Goal: Check status: Check status

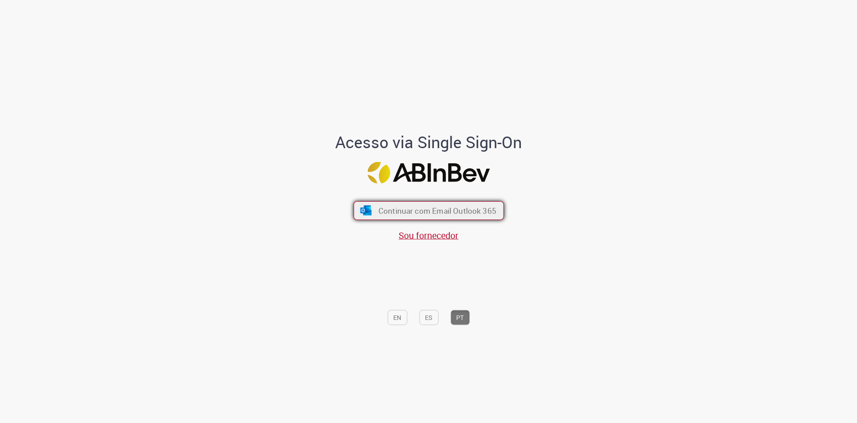
click at [456, 216] on button "Continuar com Email Outlook 365" at bounding box center [429, 210] width 151 height 19
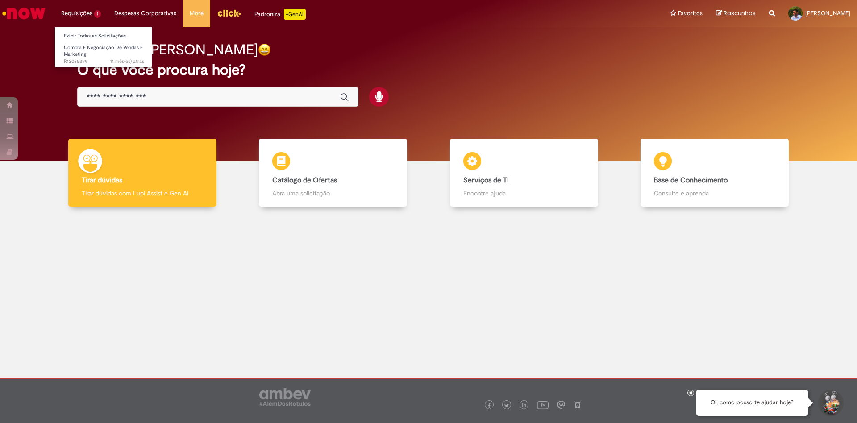
click at [71, 18] on li "Requisições 1 Exibir Todas as Solicitações Compra E Negociação De Vendas E Mark…" at bounding box center [80, 13] width 53 height 27
click at [79, 16] on li "Requisições 1 Exibir Todas as Solicitações Compra E Negociação De Vendas E Mark…" at bounding box center [80, 13] width 53 height 27
click at [81, 15] on li "Requisições 1 Exibir Todas as Solicitações Compra E Negociação De Vendas E Mark…" at bounding box center [80, 13] width 53 height 27
click at [82, 42] on li "Compra E Negociação De Vendas E Marketing 11 mês(es) atrás 11 meses atrás R1203…" at bounding box center [104, 51] width 98 height 21
click at [83, 45] on span "Compra E Negociação De Vendas E Marketing" at bounding box center [103, 51] width 79 height 14
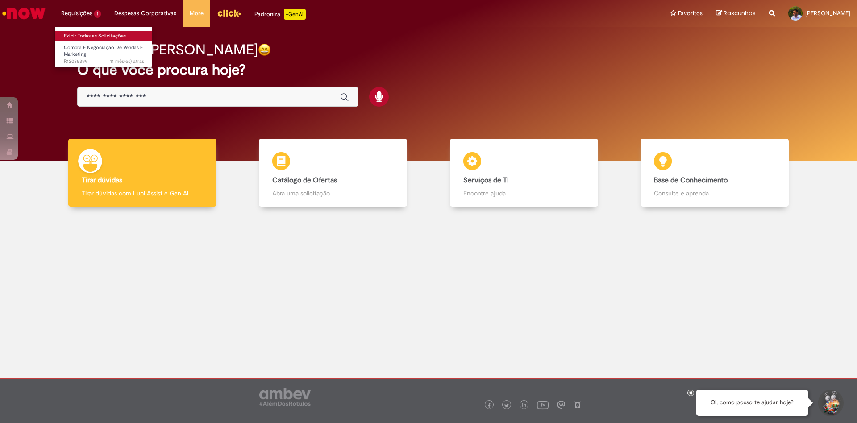
click at [88, 32] on link "Exibir Todas as Solicitações" at bounding box center [104, 36] width 98 height 10
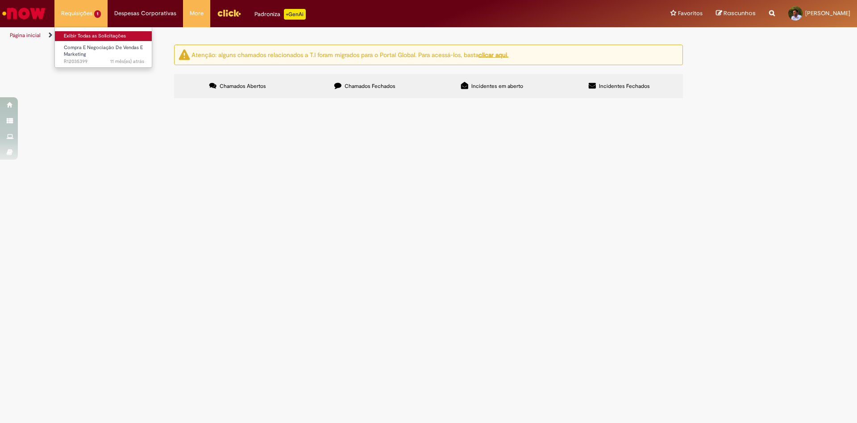
click at [88, 33] on link "Exibir Todas as Solicitações" at bounding box center [104, 36] width 98 height 10
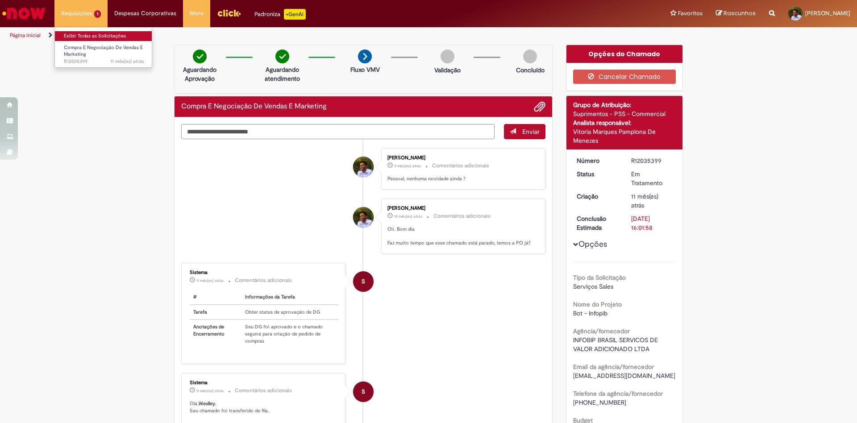
click at [92, 36] on link "Exibir Todas as Solicitações" at bounding box center [104, 36] width 98 height 10
click at [83, 40] on link "Exibir Todas as Solicitações" at bounding box center [104, 36] width 98 height 10
click at [84, 38] on link "Exibir Todas as Solicitações" at bounding box center [104, 36] width 98 height 10
click at [85, 37] on link "Exibir Todas as Solicitações" at bounding box center [104, 36] width 98 height 10
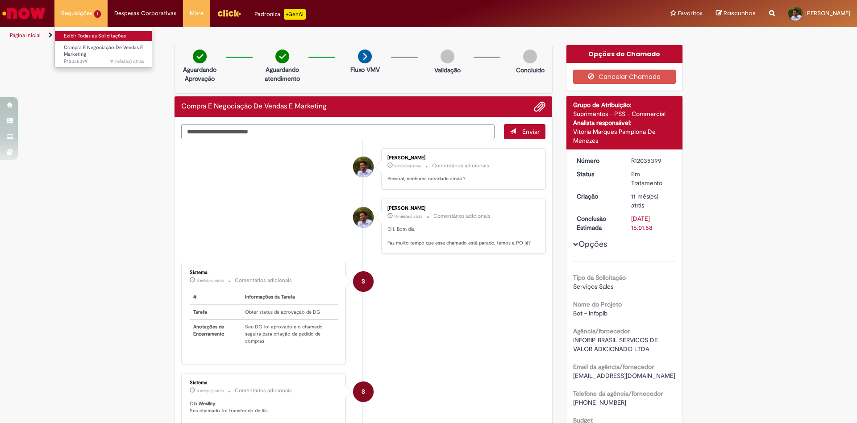
click at [85, 37] on link "Exibir Todas as Solicitações" at bounding box center [104, 36] width 98 height 10
click at [86, 38] on link "Exibir Todas as Solicitações" at bounding box center [104, 36] width 98 height 10
click at [93, 37] on link "Exibir Todas as Solicitações" at bounding box center [104, 36] width 98 height 10
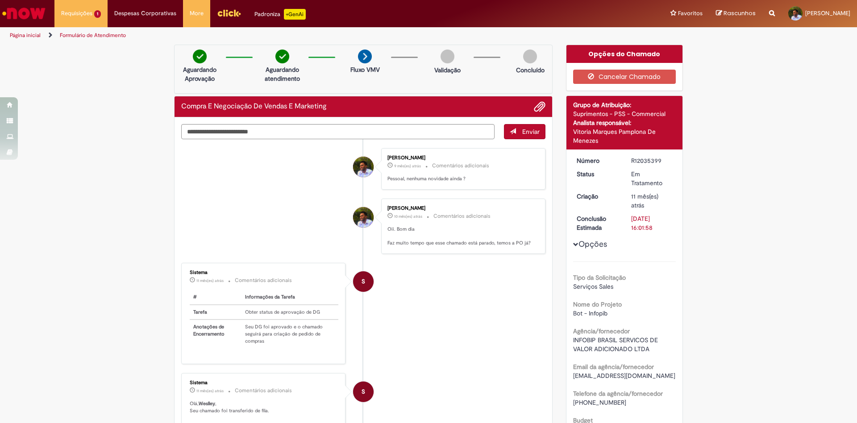
click at [32, 13] on img "Ir para a Homepage" at bounding box center [24, 13] width 46 height 18
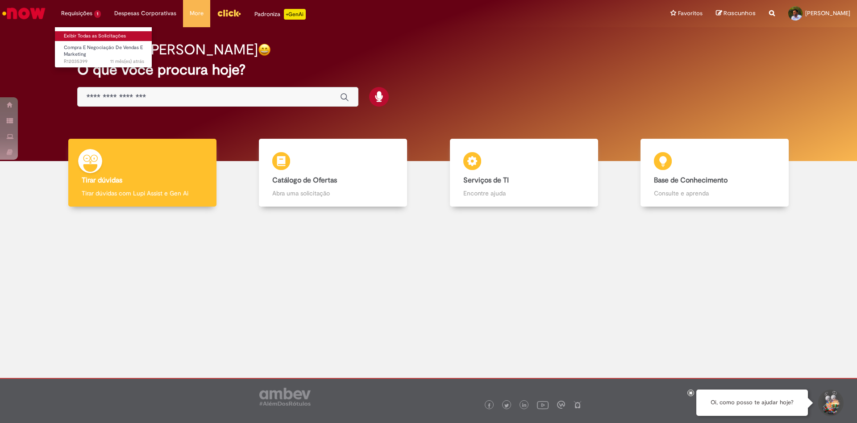
click at [79, 37] on link "Exibir Todas as Solicitações" at bounding box center [104, 36] width 98 height 10
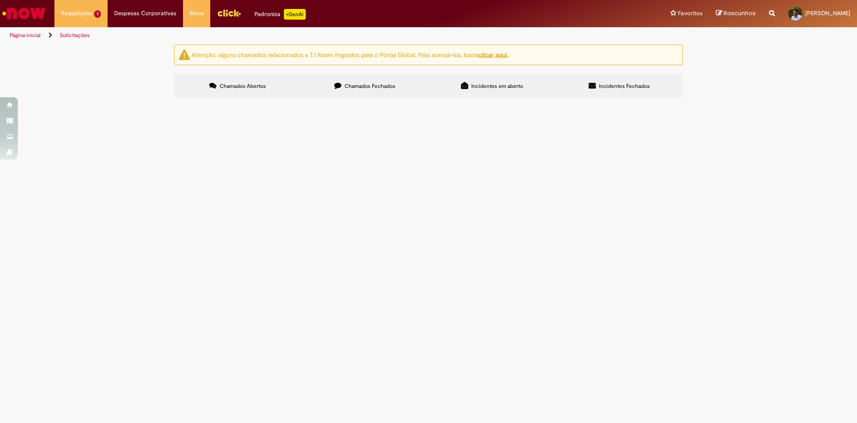
click at [371, 84] on span "Chamados Fechados" at bounding box center [370, 86] width 51 height 7
drag, startPoint x: 332, startPoint y: 96, endPoint x: 420, endPoint y: 112, distance: 89.8
click at [0, 0] on table "Número Oferta Descrição Fase Status Pesquisa Satisfação Encerrado R13360933 Com…" at bounding box center [0, 0] width 0 height 0
drag, startPoint x: 385, startPoint y: 130, endPoint x: 309, endPoint y: 119, distance: 77.5
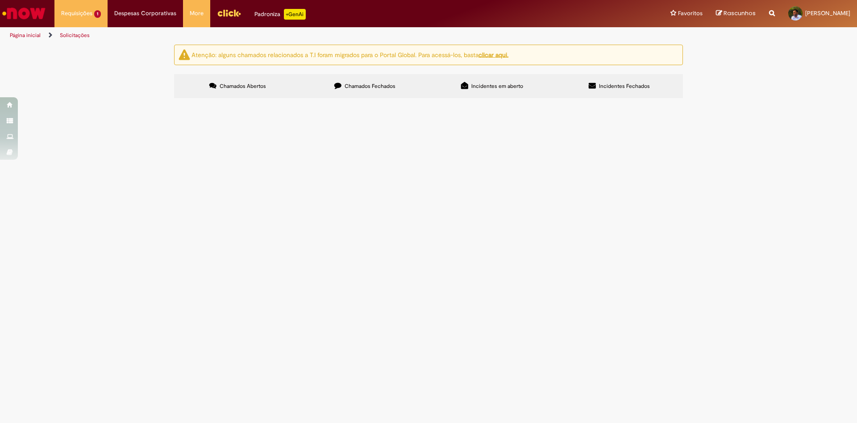
click at [0, 0] on tbody "R13360933 Compras rápidas (Speed Buy) Produção Flyer Cashback - Dia dos Pais So…" at bounding box center [0, 0] width 0 height 0
drag, startPoint x: 415, startPoint y: 168, endPoint x: 398, endPoint y: 167, distance: 16.6
click at [0, 0] on td "Logística Zé Delivery" at bounding box center [0, 0] width 0 height 0
drag, startPoint x: 347, startPoint y: 161, endPoint x: 307, endPoint y: 162, distance: 40.7
click at [0, 0] on td "Logística Zé Delivery" at bounding box center [0, 0] width 0 height 0
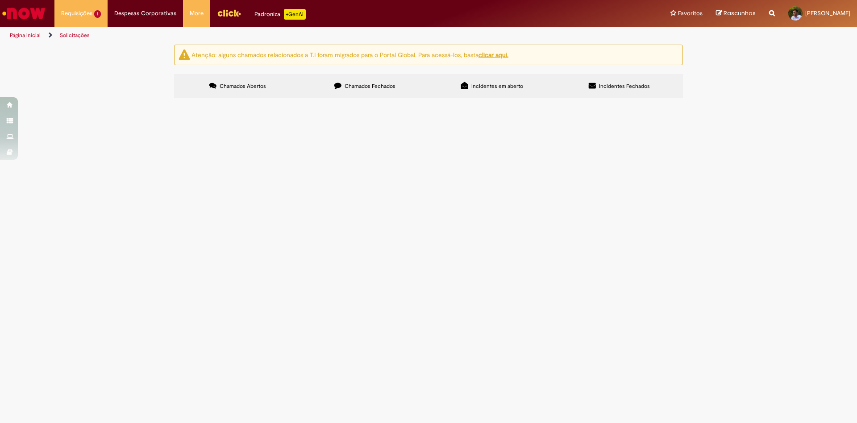
drag, startPoint x: 407, startPoint y: 187, endPoint x: 264, endPoint y: 175, distance: 143.9
click at [0, 0] on tr "R13130637 Compras rápidas (Speed Buy) Placas CT Vitória Solucionado 06/06/2025 …" at bounding box center [0, 0] width 0 height 0
drag, startPoint x: 405, startPoint y: 211, endPoint x: 255, endPoint y: 205, distance: 150.2
click at [0, 0] on tr "R13133798 Compras rápidas (Speed Buy) Placas de Campo Galo - 2023 Solucionado 0…" at bounding box center [0, 0] width 0 height 0
drag, startPoint x: 456, startPoint y: 232, endPoint x: 276, endPoint y: 202, distance: 182.5
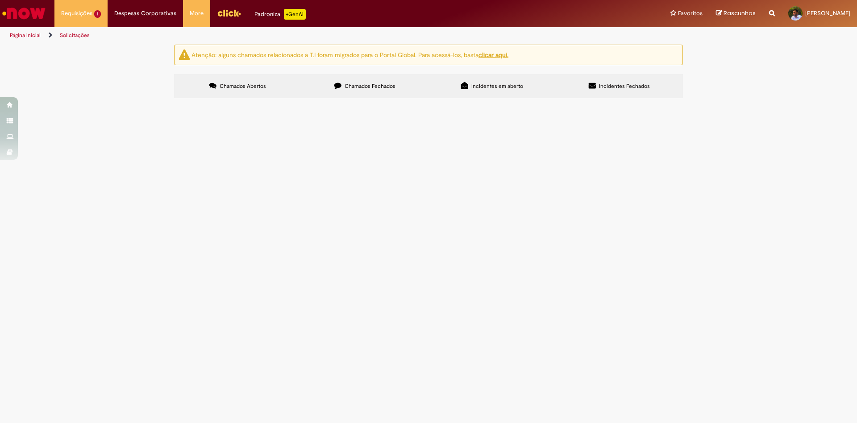
click at [0, 0] on tbody "R13360933 Compras rápidas (Speed Buy) Produção Flyer Cashback - Dia dos Pais So…" at bounding box center [0, 0] width 0 height 0
drag, startPoint x: 322, startPoint y: 241, endPoint x: 478, endPoint y: 273, distance: 159.1
click at [0, 0] on tbody "R13360933 Compras rápidas (Speed Buy) Produção Flyer Cashback - Dia dos Pais So…" at bounding box center [0, 0] width 0 height 0
click at [0, 0] on td "Placas CT Coritiba" at bounding box center [0, 0] width 0 height 0
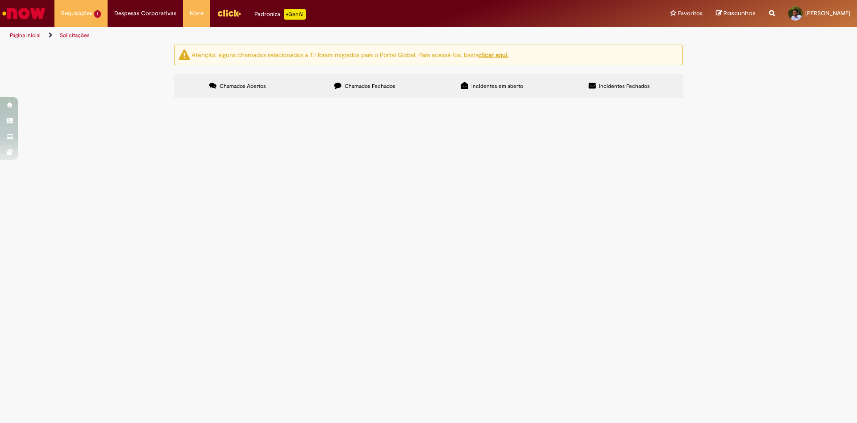
click at [0, 0] on link "2" at bounding box center [0, 0] width 0 height 0
click at [344, 93] on label "Chamados Fechados" at bounding box center [364, 86] width 127 height 24
click at [0, 0] on link "3" at bounding box center [0, 0] width 0 height 0
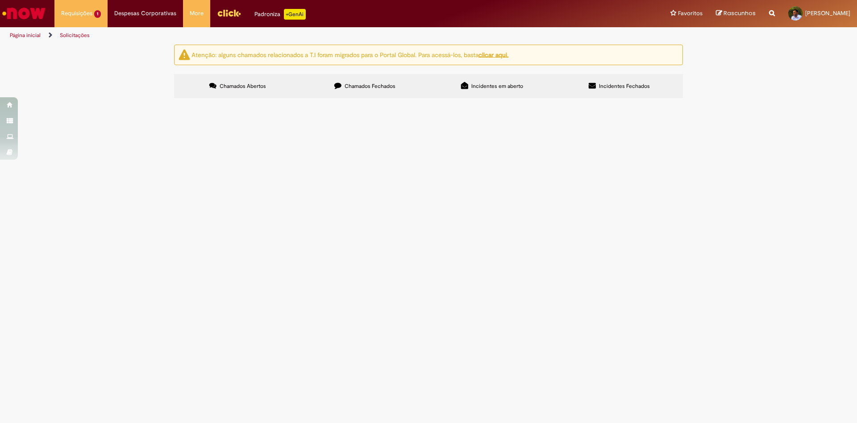
scroll to position [282, 0]
click at [0, 0] on link "2" at bounding box center [0, 0] width 0 height 0
click at [0, 0] on span "Disparo Wpp - Lucky/ Final da Copa BR" at bounding box center [0, 0] width 0 height 0
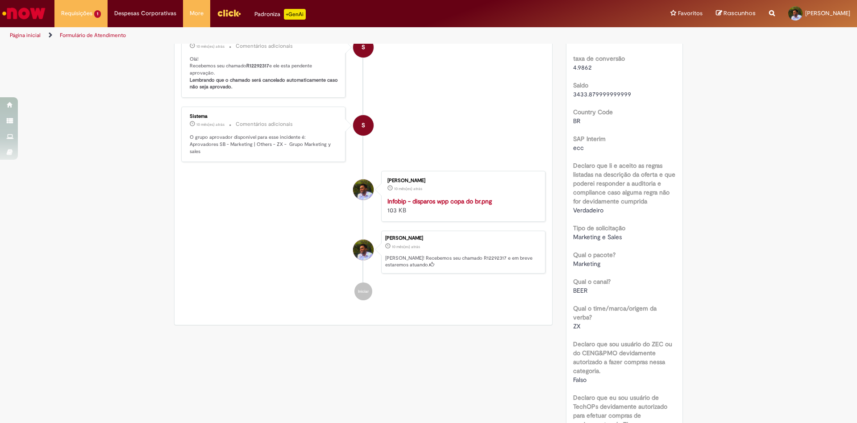
scroll to position [155, 0]
click at [433, 197] on img "Histórico de tíquete" at bounding box center [462, 197] width 149 height 0
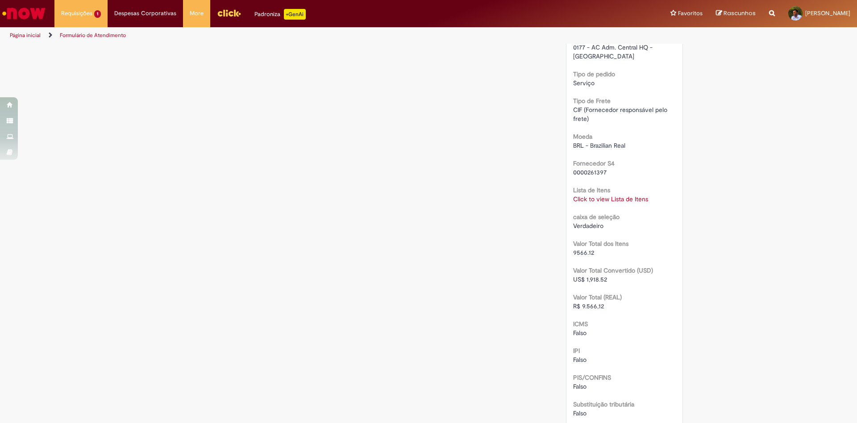
scroll to position [837, 0]
drag, startPoint x: 606, startPoint y: 274, endPoint x: 564, endPoint y: 277, distance: 42.1
drag, startPoint x: 604, startPoint y: 309, endPoint x: 538, endPoint y: 316, distance: 66.0
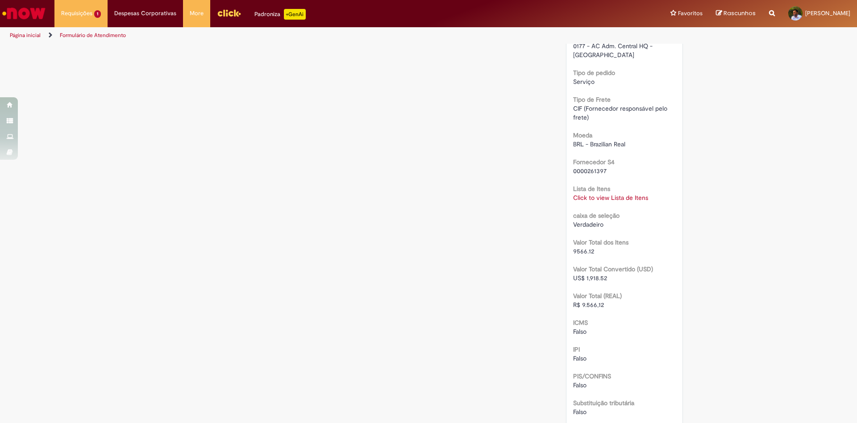
click at [608, 307] on div "R$ 9.566,12" at bounding box center [624, 305] width 103 height 9
drag, startPoint x: 603, startPoint y: 304, endPoint x: 547, endPoint y: 297, distance: 57.1
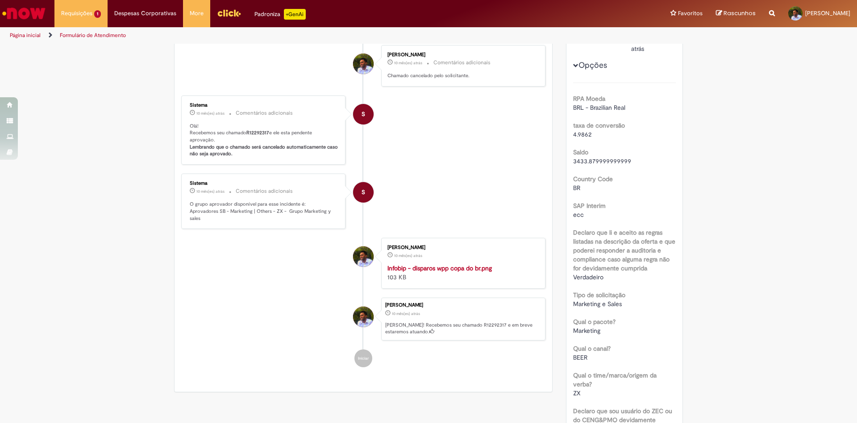
scroll to position [0, 0]
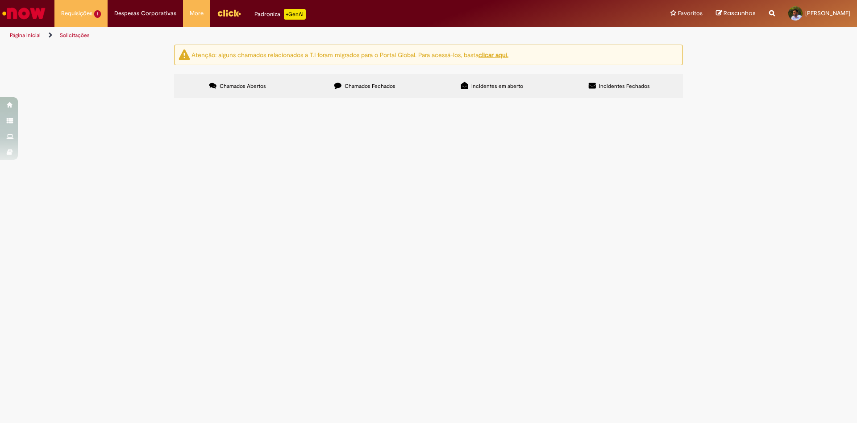
click at [355, 94] on label "Chamados Fechados" at bounding box center [364, 86] width 127 height 24
click at [0, 0] on link "2" at bounding box center [0, 0] width 0 height 0
click at [0, 0] on span "Disparos WPP - Vídeos AI" at bounding box center [0, 0] width 0 height 0
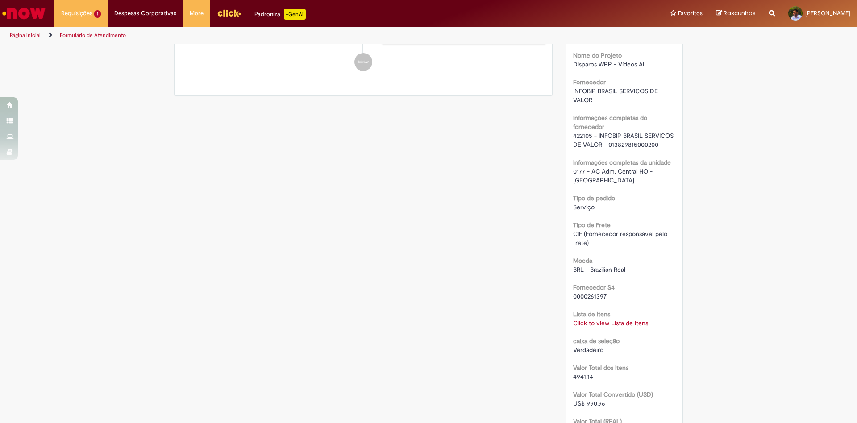
scroll to position [876, 0]
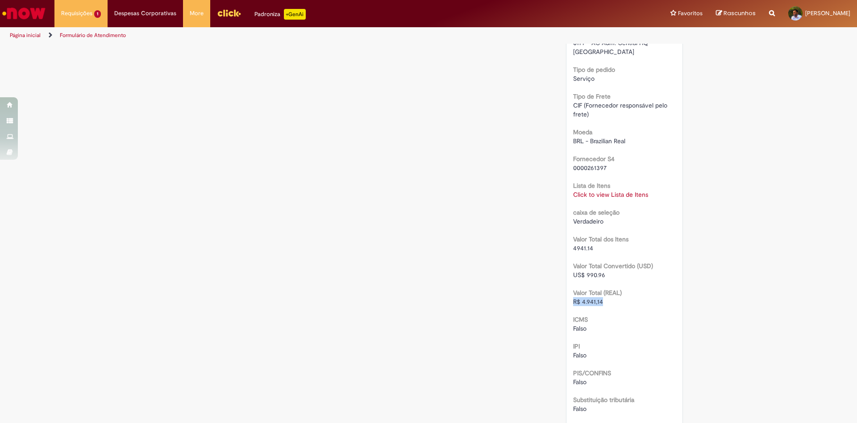
drag, startPoint x: 603, startPoint y: 314, endPoint x: 567, endPoint y: 317, distance: 35.8
click at [574, 306] on span "R$ 4.941,14" at bounding box center [588, 302] width 30 height 8
drag, startPoint x: 581, startPoint y: 313, endPoint x: 617, endPoint y: 310, distance: 36.8
click at [616, 306] on div "R$ 4.941,14" at bounding box center [624, 301] width 103 height 9
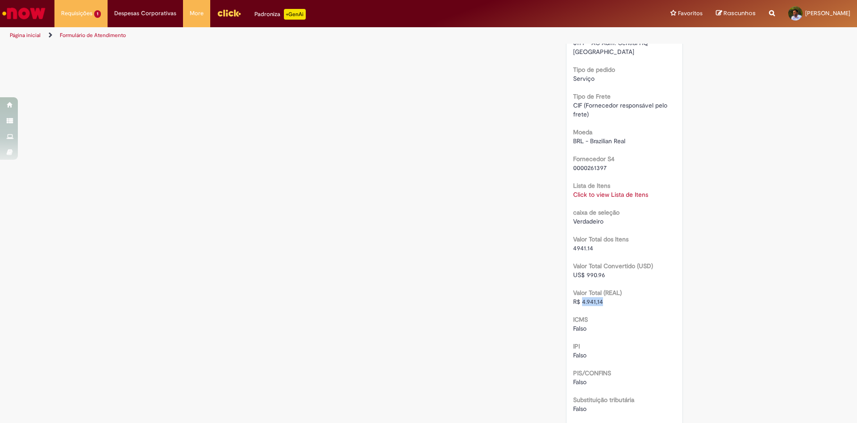
click at [601, 306] on div "R$ 4.941,14" at bounding box center [624, 301] width 103 height 9
drag, startPoint x: 576, startPoint y: 312, endPoint x: 617, endPoint y: 311, distance: 41.1
click at [616, 306] on div "R$ 4.941,14" at bounding box center [624, 301] width 103 height 9
click at [623, 306] on div "R$ 4.941,14" at bounding box center [624, 301] width 103 height 9
drag, startPoint x: 578, startPoint y: 305, endPoint x: 613, endPoint y: 314, distance: 35.8
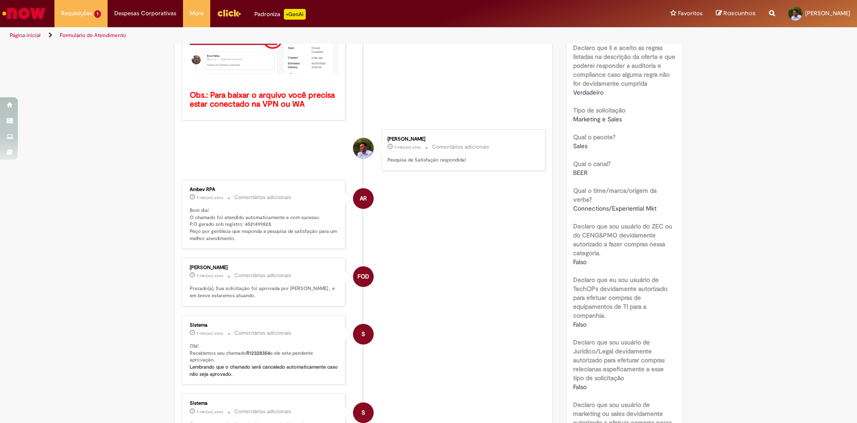
scroll to position [0, 0]
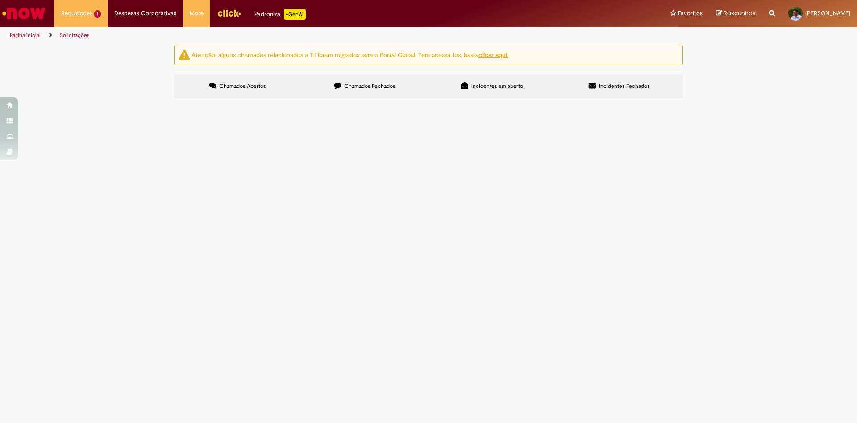
click at [372, 92] on label "Chamados Fechados" at bounding box center [364, 86] width 127 height 24
click at [0, 0] on link "2" at bounding box center [0, 0] width 0 height 0
drag, startPoint x: 242, startPoint y: 393, endPoint x: 252, endPoint y: 393, distance: 10.3
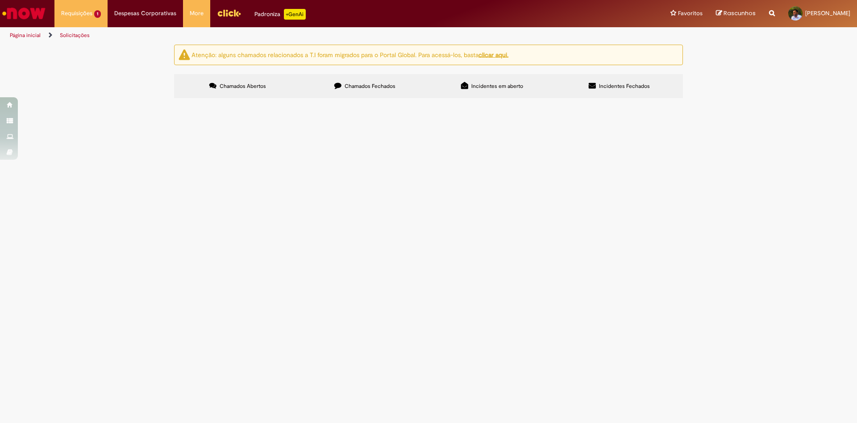
click at [0, 0] on link "3" at bounding box center [0, 0] width 0 height 0
click at [0, 0] on link "4" at bounding box center [0, 0] width 0 height 0
click at [0, 0] on link "3" at bounding box center [0, 0] width 0 height 0
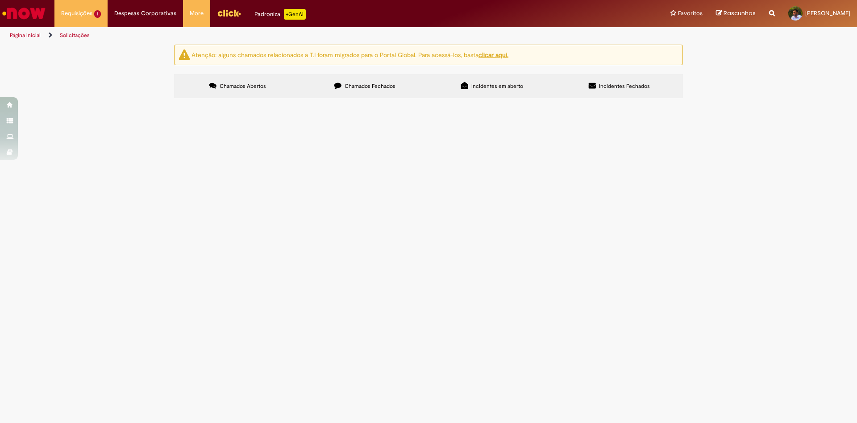
scroll to position [31, 0]
click at [0, 0] on span "Banho de Gelo, chamado complementar ao pedido R12181154, pois o pedido 45209513…" at bounding box center [0, 0] width 0 height 0
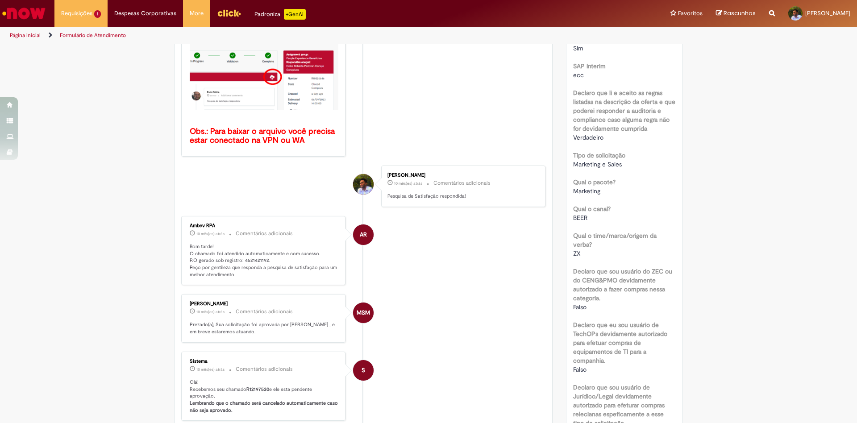
scroll to position [87, 0]
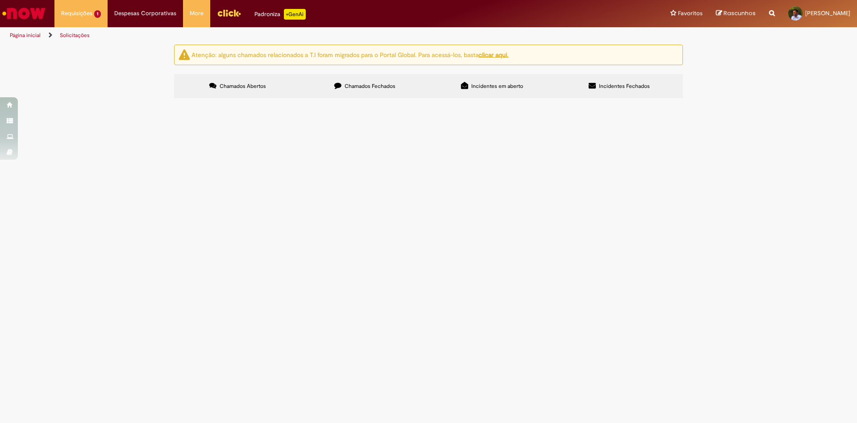
click at [363, 86] on span "Chamados Fechados" at bounding box center [370, 86] width 51 height 7
click at [0, 0] on link "3" at bounding box center [0, 0] width 0 height 0
click at [0, 0] on span "Pagamento sairá da linha do [PERSON_NAME], time de futebol Ambev" at bounding box center [0, 0] width 0 height 0
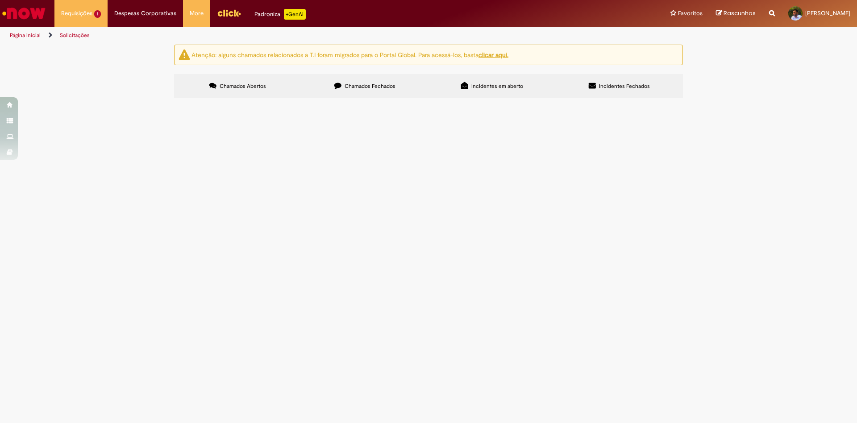
click at [351, 89] on span "Chamados Fechados" at bounding box center [370, 86] width 51 height 7
click at [0, 0] on link "3" at bounding box center [0, 0] width 0 height 0
click at [0, 0] on div "1 2 3 4 5 Linhas 41 − 60 de 83" at bounding box center [0, 0] width 0 height 0
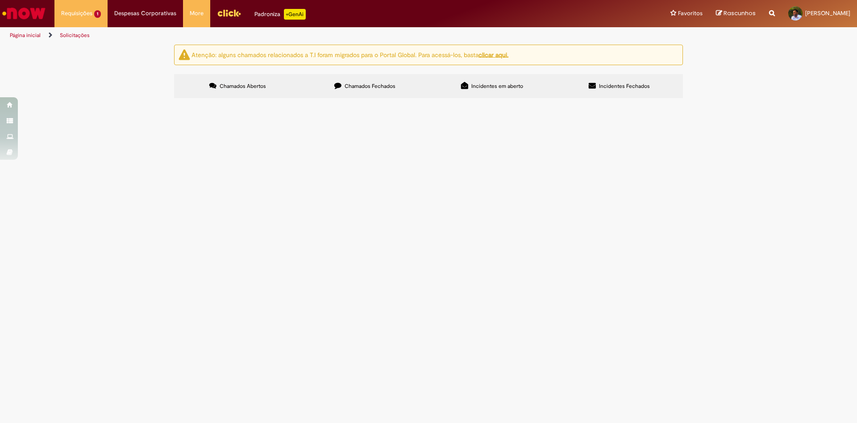
click at [0, 0] on link "2" at bounding box center [0, 0] width 0 height 0
click at [226, 392] on main "Solicitações Atenção: alguns chamados relacionados a T.I foram migrados para o …" at bounding box center [428, 233] width 857 height 379
click at [0, 0] on span "Disparo Wpp - Lucky/ Final da Copa BR" at bounding box center [0, 0] width 0 height 0
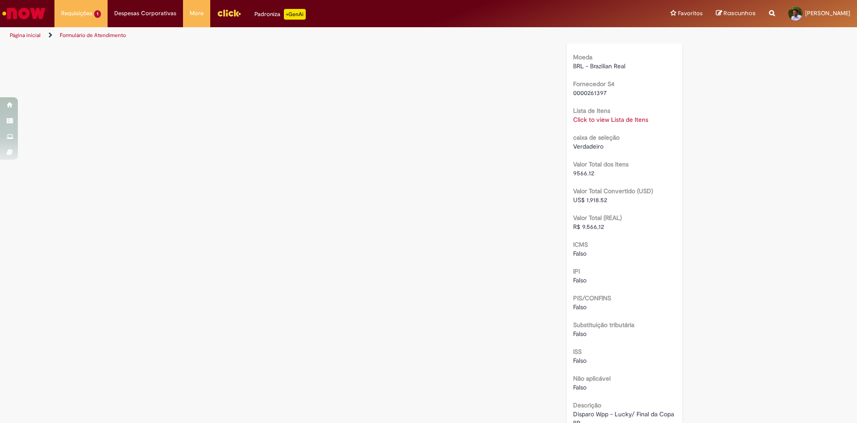
scroll to position [944, 0]
drag, startPoint x: 606, startPoint y: 226, endPoint x: 543, endPoint y: 216, distance: 64.2
drag, startPoint x: 594, startPoint y: 220, endPoint x: 560, endPoint y: 222, distance: 33.5
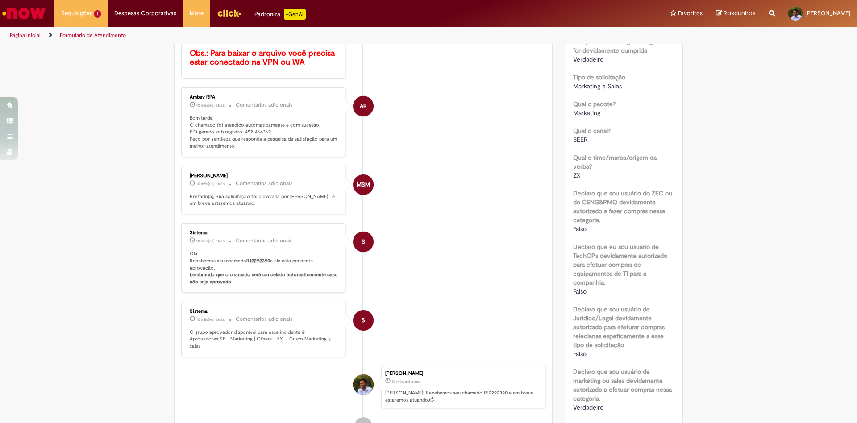
scroll to position [0, 0]
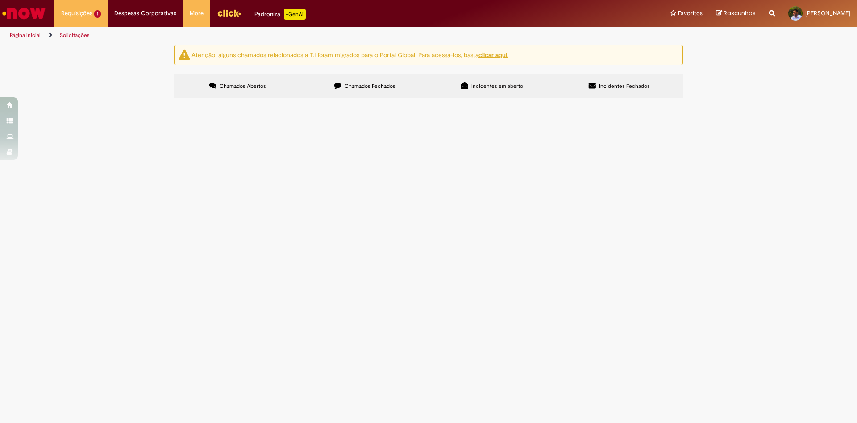
click at [380, 88] on span "Chamados Fechados" at bounding box center [370, 86] width 51 height 7
click at [0, 0] on div "1 2 3 4 5 Linhas 1 − 20 de 83" at bounding box center [0, 0] width 0 height 0
click at [0, 0] on link "3" at bounding box center [0, 0] width 0 height 0
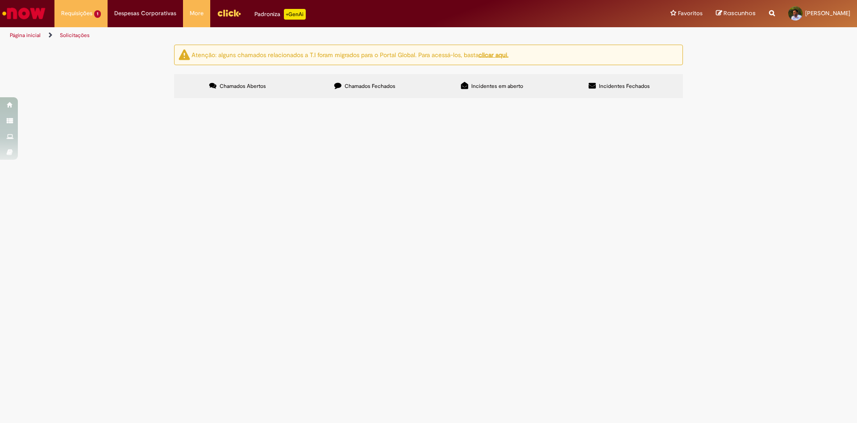
click at [0, 0] on span "Pagamento sairá da linha do [PERSON_NAME], time de futebol Ambev" at bounding box center [0, 0] width 0 height 0
drag, startPoint x: 364, startPoint y: 90, endPoint x: 358, endPoint y: 152, distance: 62.3
click at [364, 89] on label "Chamados Fechados" at bounding box center [364, 86] width 127 height 24
click at [362, 88] on span "Chamados Fechados" at bounding box center [370, 86] width 51 height 7
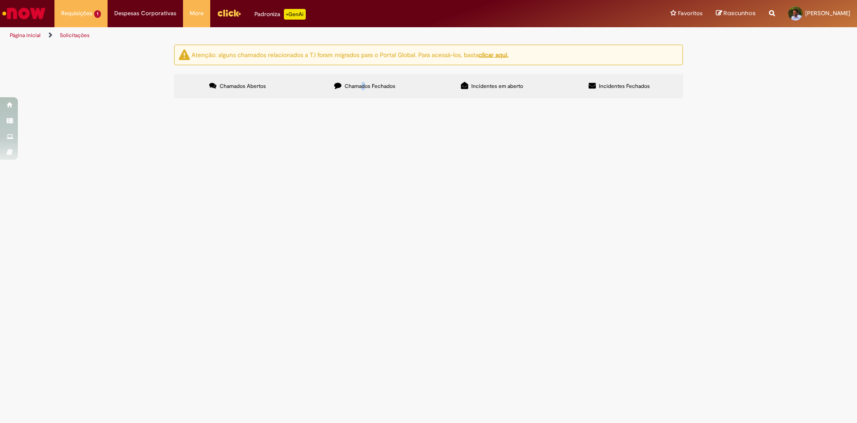
click at [0, 0] on link "3" at bounding box center [0, 0] width 0 height 0
click at [0, 0] on span "Pagamento sairá da linha do [PERSON_NAME], time de futebol Ambev" at bounding box center [0, 0] width 0 height 0
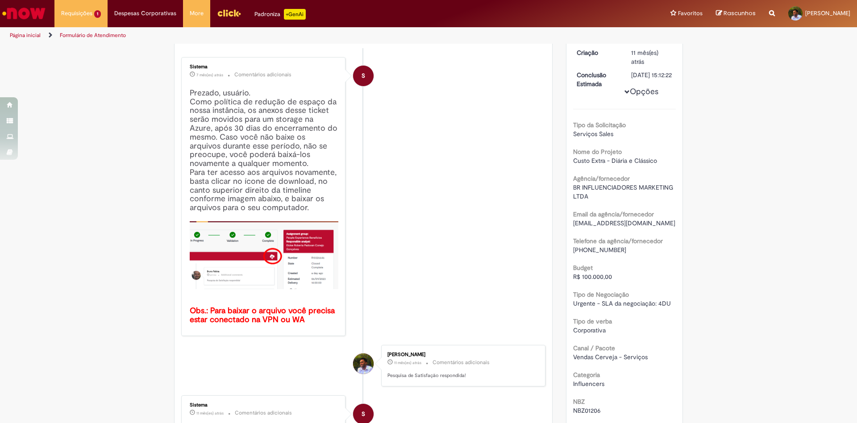
scroll to position [74, 0]
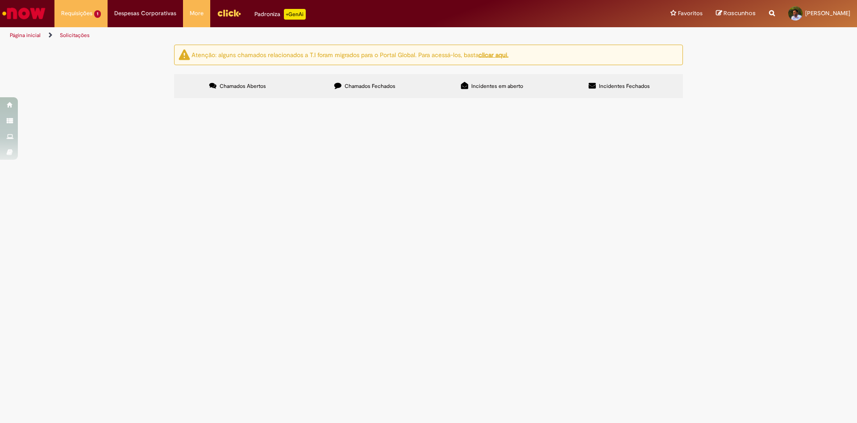
click at [373, 84] on span "Chamados Fechados" at bounding box center [370, 86] width 51 height 7
click at [0, 0] on link "3" at bounding box center [0, 0] width 0 height 0
click at [0, 0] on span "Pagamento sairá da linha do [PERSON_NAME], time de futebol Ambev" at bounding box center [0, 0] width 0 height 0
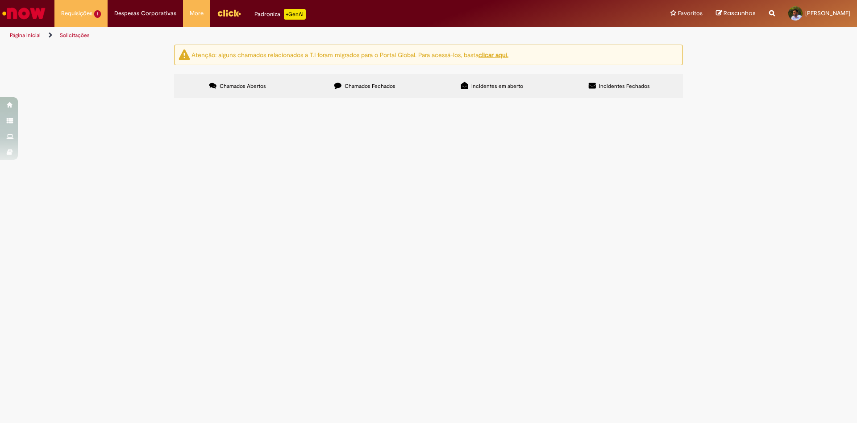
click at [347, 86] on span "Chamados Fechados" at bounding box center [370, 86] width 51 height 7
click at [0, 0] on link "3" at bounding box center [0, 0] width 0 height 0
click at [0, 0] on span "Pagamento sairá da linha do [PERSON_NAME], linha de futebol Ambev" at bounding box center [0, 0] width 0 height 0
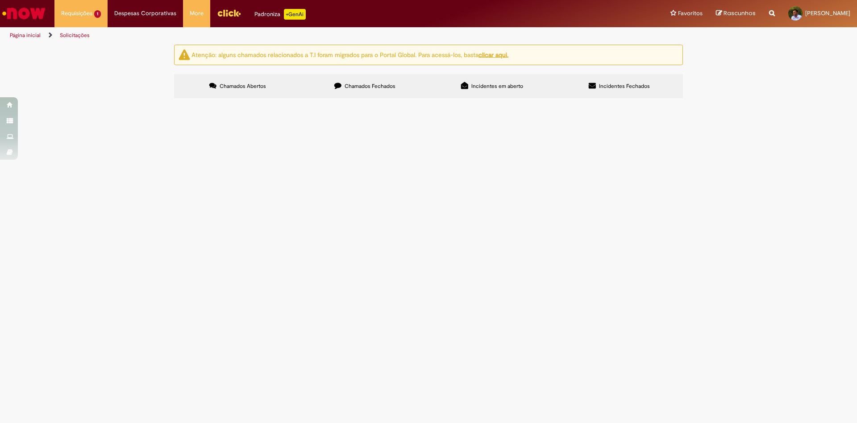
click at [354, 81] on label "Chamados Fechados" at bounding box center [364, 86] width 127 height 24
click at [0, 0] on link "3" at bounding box center [0, 0] width 0 height 0
click at [0, 0] on span "Pagamento sairá da linha do [PERSON_NAME], time de futebol Ambev" at bounding box center [0, 0] width 0 height 0
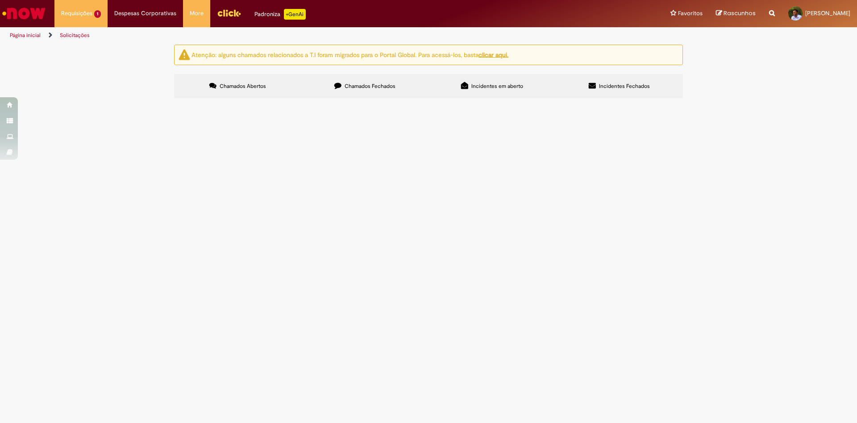
click at [331, 80] on label "Chamados Fechados" at bounding box center [364, 86] width 127 height 24
click at [0, 0] on link "3" at bounding box center [0, 0] width 0 height 0
click at [0, 0] on span "Por favor, considerar BRZA034258 6104028 Será feito cross garge nessa linha atr…" at bounding box center [0, 0] width 0 height 0
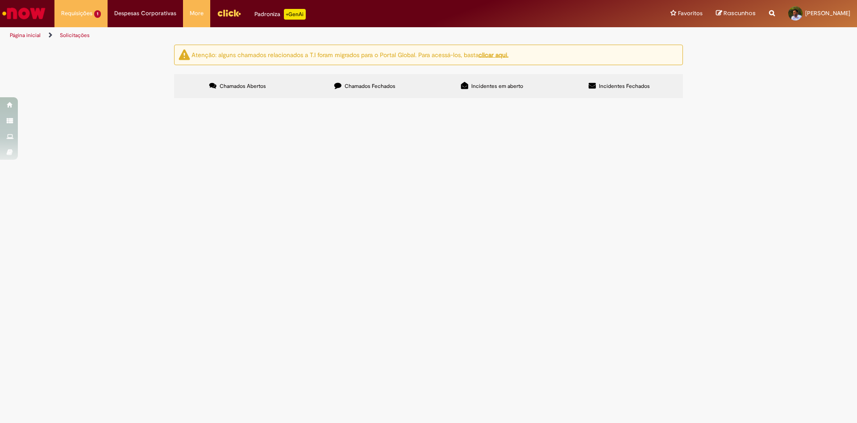
click at [371, 88] on span "Chamados Fechados" at bounding box center [370, 86] width 51 height 7
click at [0, 0] on link "3" at bounding box center [0, 0] width 0 height 0
click at [240, 393] on main "Solicitações Atenção: alguns chamados relacionados a T.I foram migrados para o …" at bounding box center [428, 233] width 857 height 379
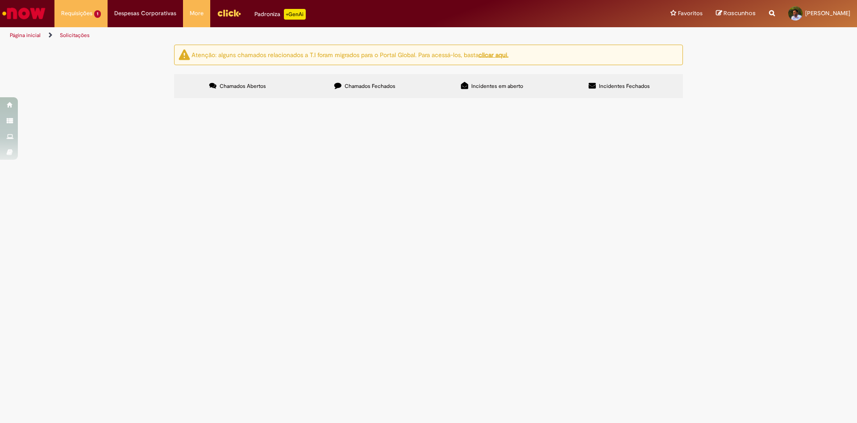
scroll to position [42, 0]
click at [745, 101] on div "Atenção: alguns chamados relacionados a T.I foram migrados para o Portal Global…" at bounding box center [428, 73] width 857 height 56
click at [0, 0] on span "Pagamento sairá da linha do [PERSON_NAME], linha de futebol Ambev" at bounding box center [0, 0] width 0 height 0
click at [375, 85] on span "Chamados Fechados" at bounding box center [370, 86] width 51 height 7
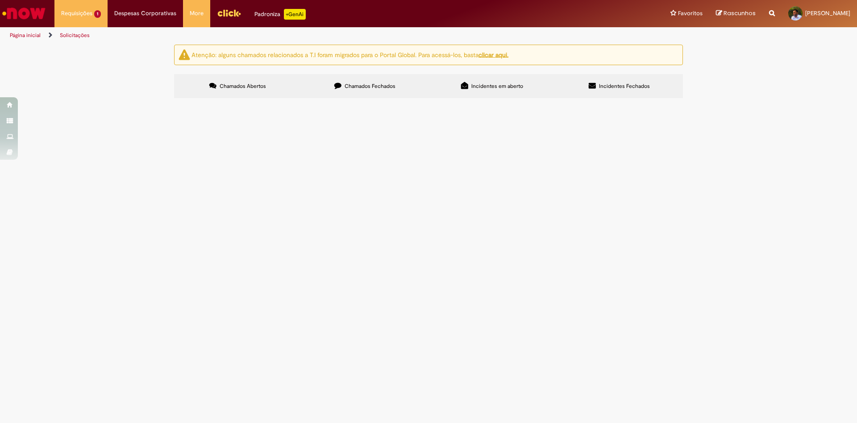
scroll to position [236, 0]
click at [0, 0] on link "3" at bounding box center [0, 0] width 0 height 0
click at [0, 0] on span "Pagamento sairá da linha do [PERSON_NAME], time de futebol Ambev" at bounding box center [0, 0] width 0 height 0
click at [365, 85] on span "Chamados Fechados" at bounding box center [370, 86] width 51 height 7
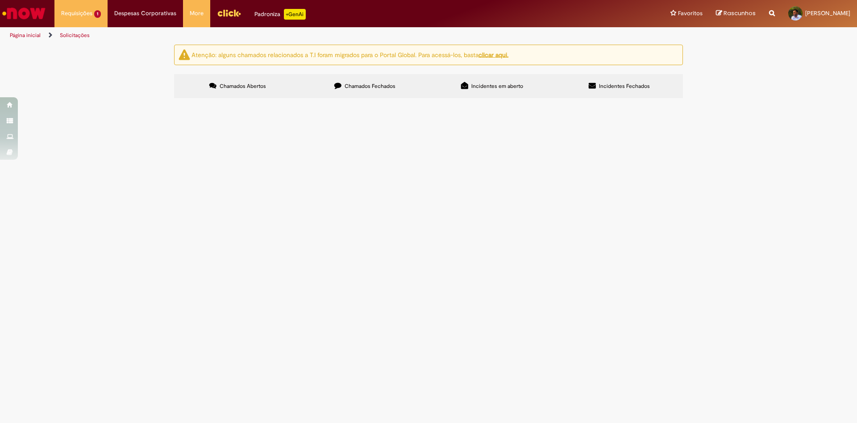
scroll to position [236, 0]
click at [0, 0] on link "3" at bounding box center [0, 0] width 0 height 0
click at [0, 0] on span "Pagamento sairá da linha do [PERSON_NAME], time de futebol Ambev" at bounding box center [0, 0] width 0 height 0
click at [354, 85] on span "Chamados Fechados" at bounding box center [370, 86] width 51 height 7
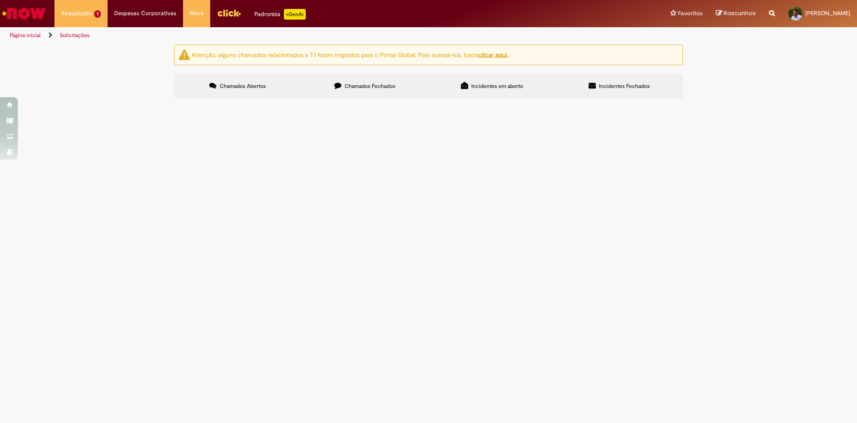
scroll to position [236, 0]
click at [0, 0] on link "3" at bounding box center [0, 0] width 0 height 0
click at [0, 0] on link "4" at bounding box center [0, 0] width 0 height 0
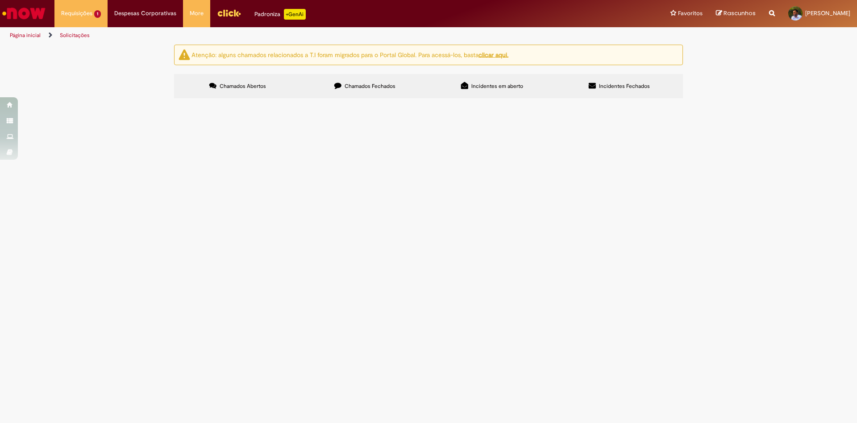
click at [0, 0] on span "Compras rápidas (Speed Buy)" at bounding box center [0, 0] width 0 height 0
click at [356, 92] on label "Chamados Fechados" at bounding box center [364, 86] width 127 height 24
click at [0, 0] on link "4" at bounding box center [0, 0] width 0 height 0
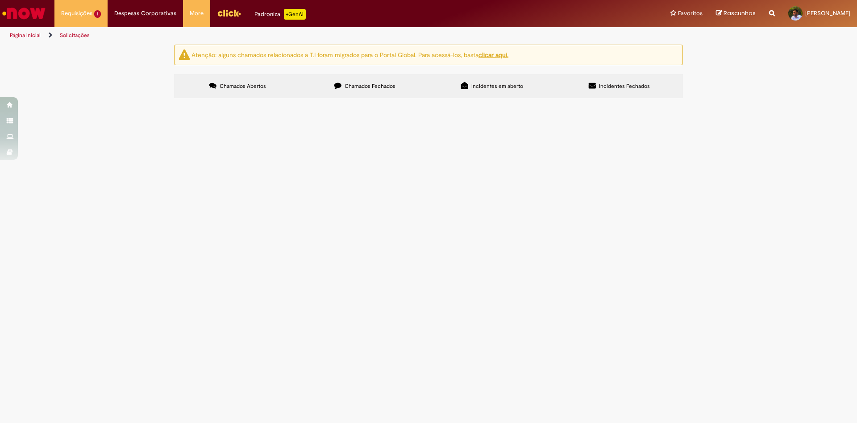
click at [0, 0] on link "2" at bounding box center [0, 0] width 0 height 0
